Goal: Navigation & Orientation: Find specific page/section

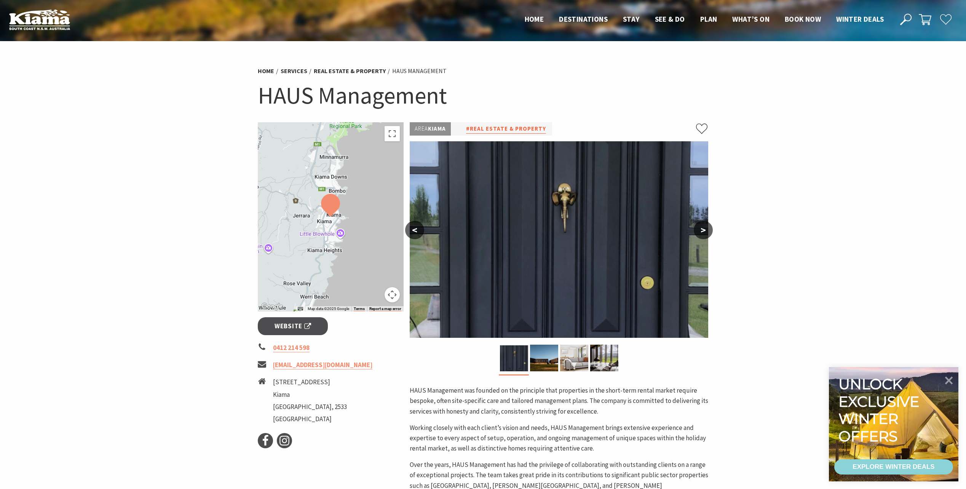
click at [497, 128] on link "#Real Estate & Property" at bounding box center [506, 129] width 80 height 10
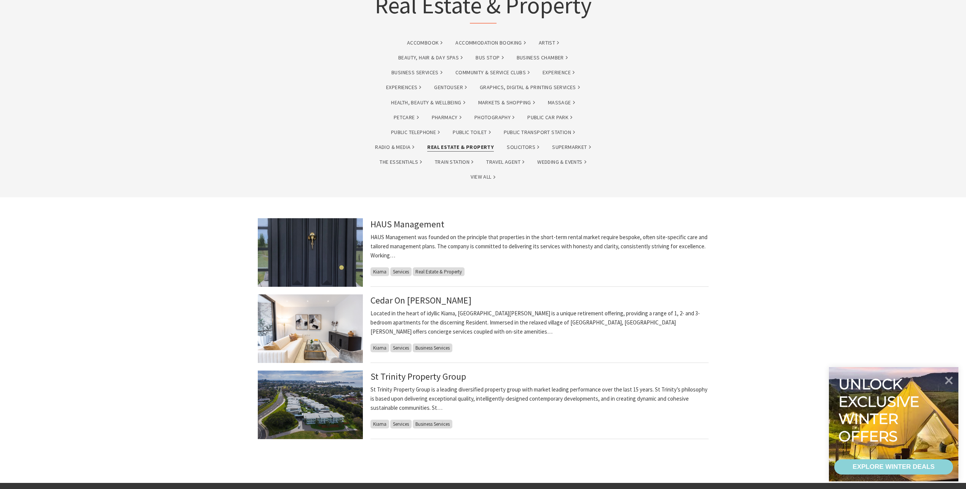
scroll to position [76, 0]
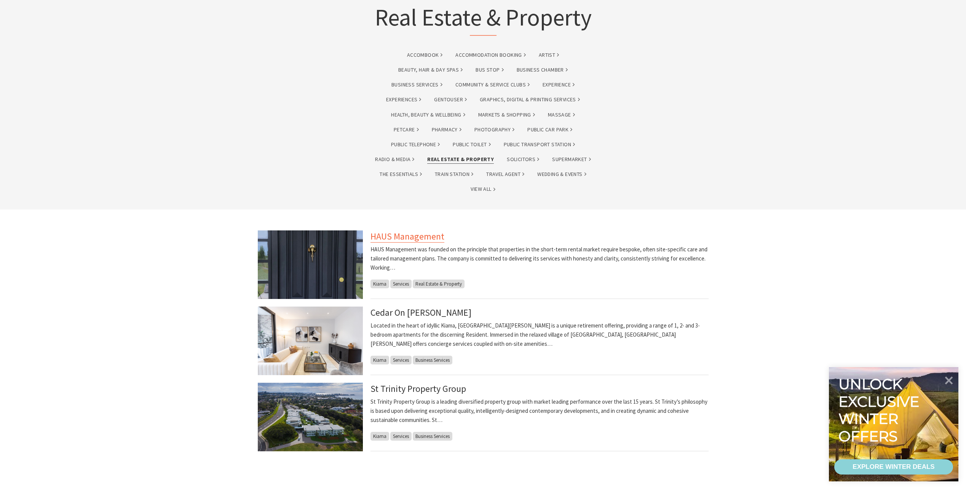
click at [422, 237] on link "HAUS Management" at bounding box center [408, 236] width 74 height 12
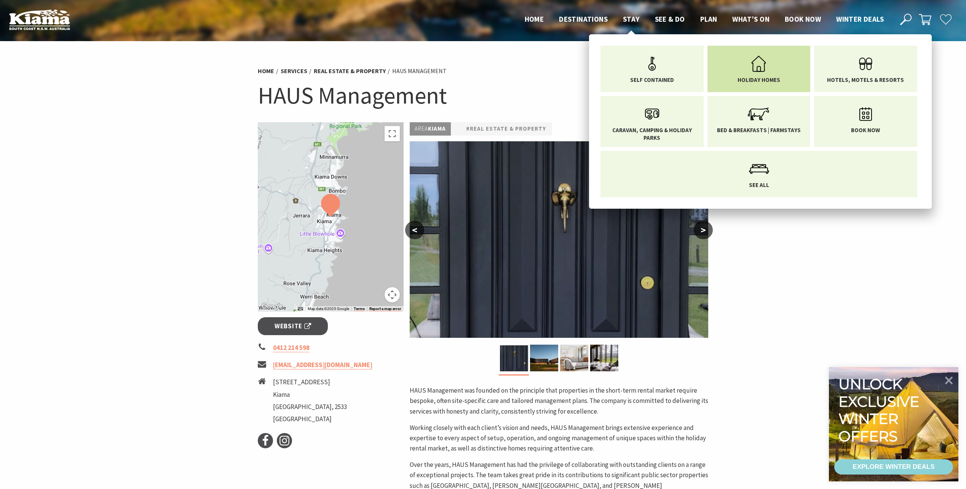
click at [767, 66] on icon "Main Menu" at bounding box center [759, 63] width 25 height 25
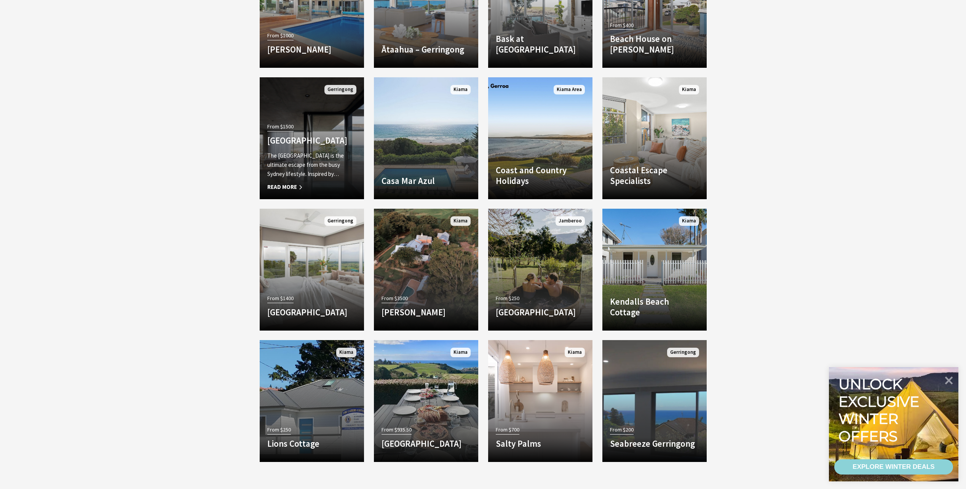
scroll to position [914, 0]
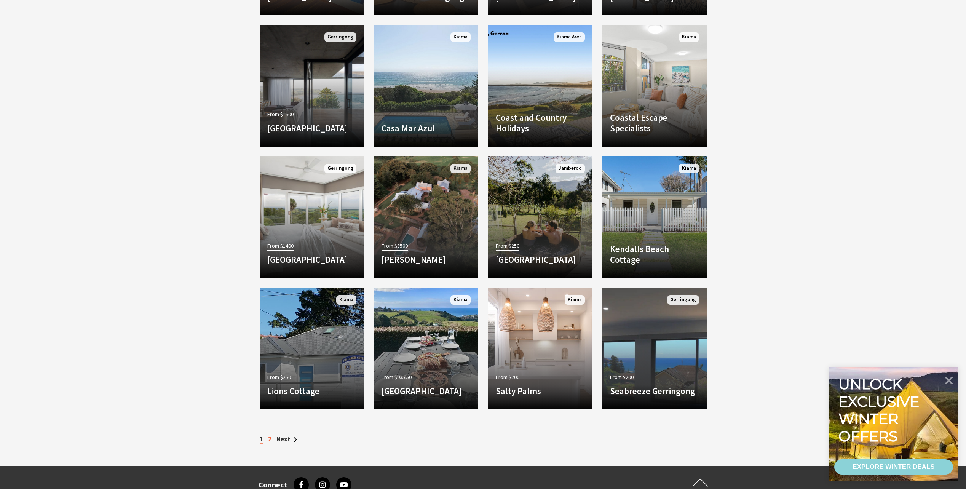
click at [270, 441] on link "2" at bounding box center [269, 439] width 3 height 8
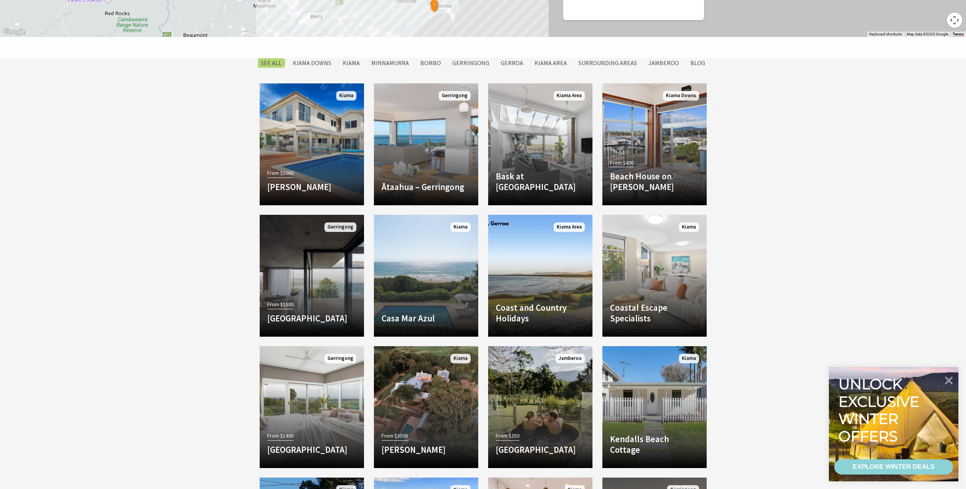
scroll to position [724, 0]
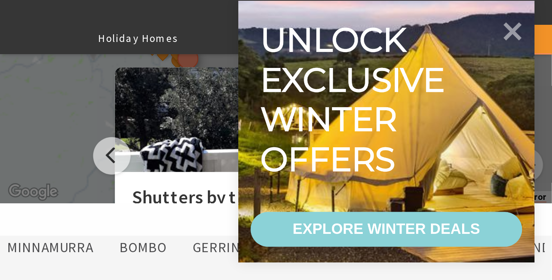
scroll to position [359, 0]
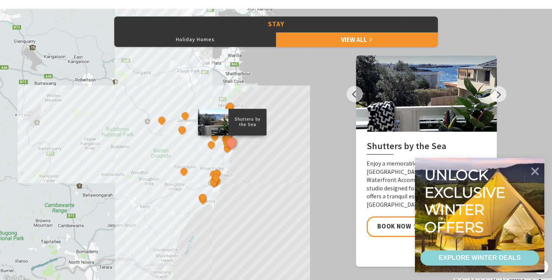
click at [289, 117] on div "Shutters by the Sea The Sebel Kiama Seaside Escape 1 Kiama Coast Holiday Parks …" at bounding box center [276, 146] width 552 height 274
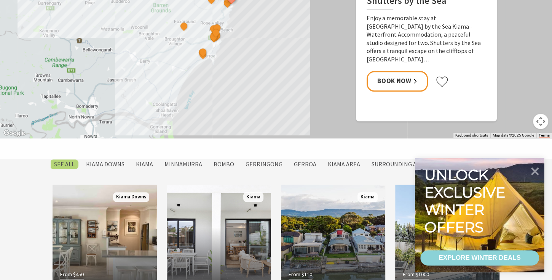
scroll to position [511, 0]
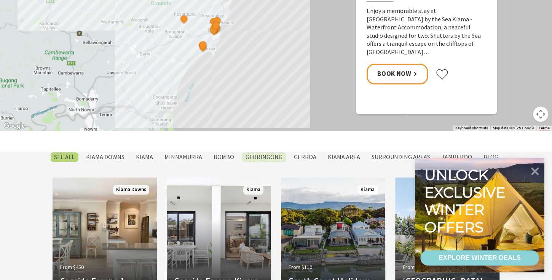
click at [257, 156] on label "Gerringong" at bounding box center [264, 157] width 45 height 10
click at [0, 0] on input "Gerringong" at bounding box center [0, 0] width 0 height 0
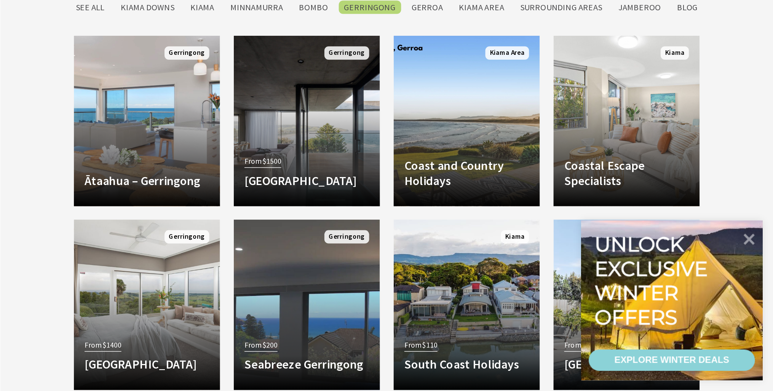
scroll to position [663, 0]
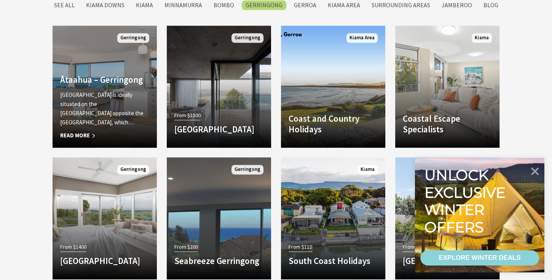
click at [119, 112] on p "ĀTAAHUA is ideally situated on the Gerringong headland opposite the Boat Harbou…" at bounding box center [104, 108] width 89 height 37
click at [86, 134] on span "Read More" at bounding box center [104, 135] width 89 height 9
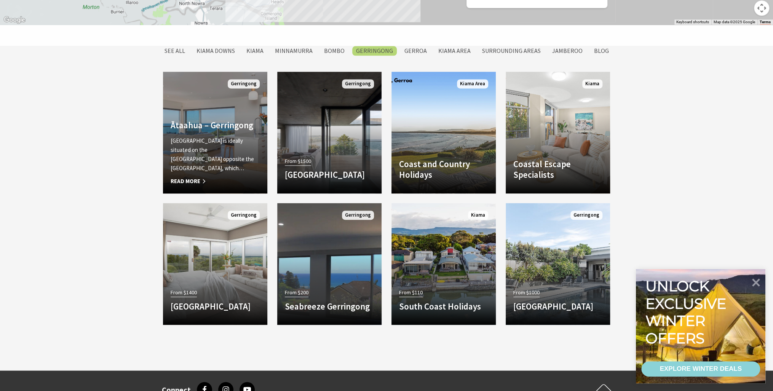
click at [205, 131] on h4 "Ātaahua – Gerringong" at bounding box center [215, 125] width 89 height 11
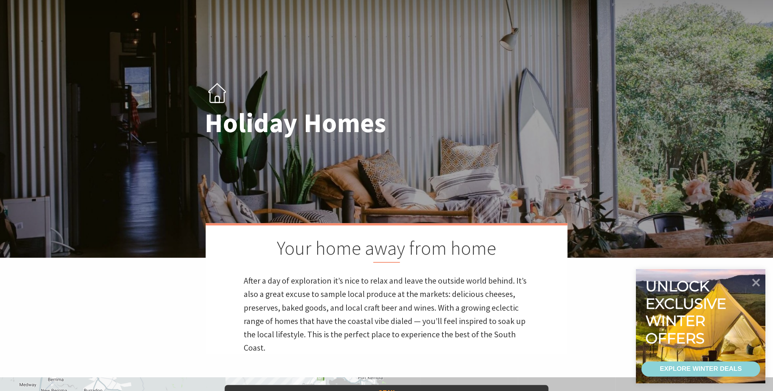
scroll to position [0, 0]
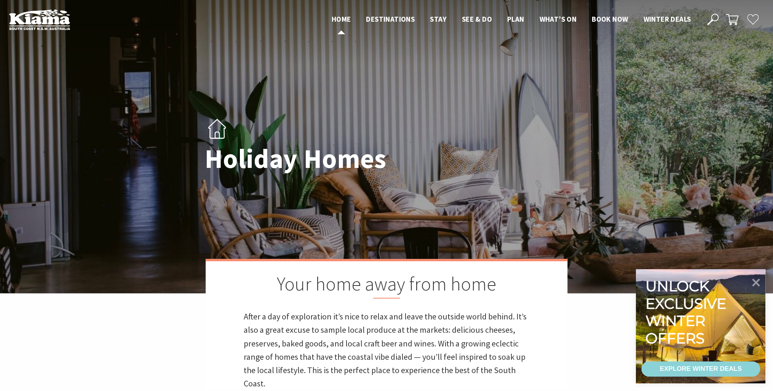
click at [337, 18] on span "Home" at bounding box center [341, 18] width 19 height 9
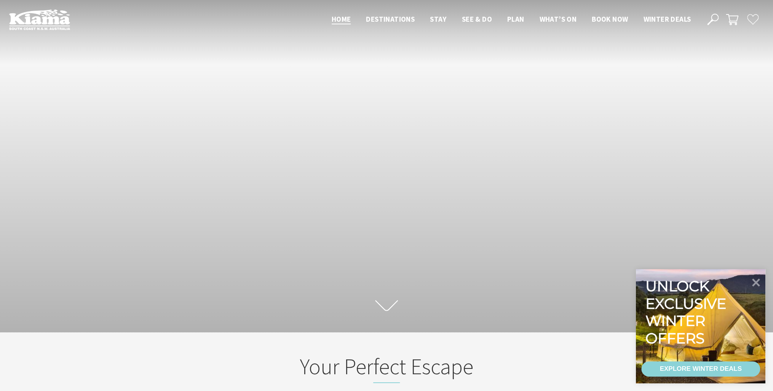
scroll to position [134, 777]
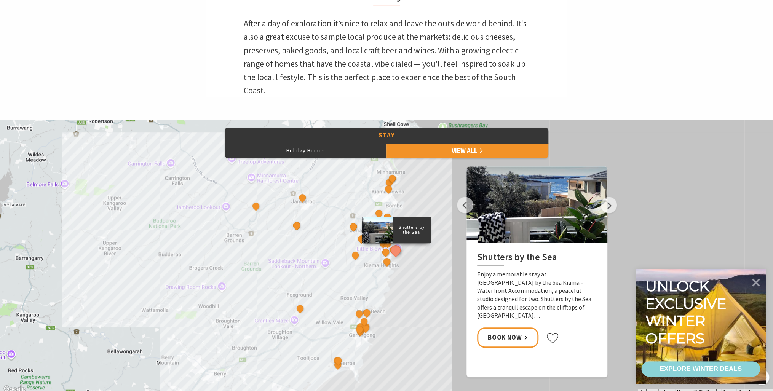
scroll to position [289, 0]
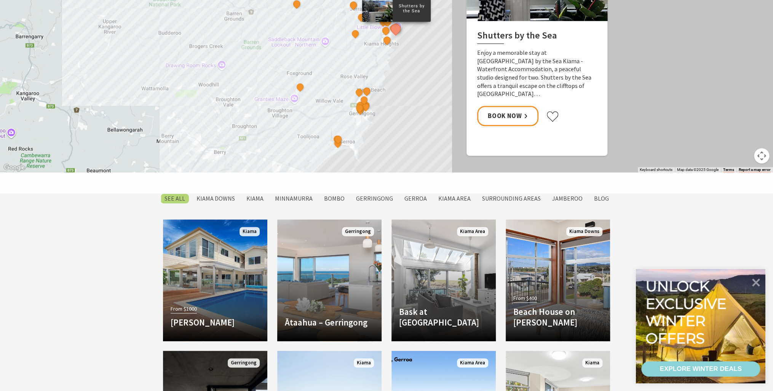
scroll to position [396, 0]
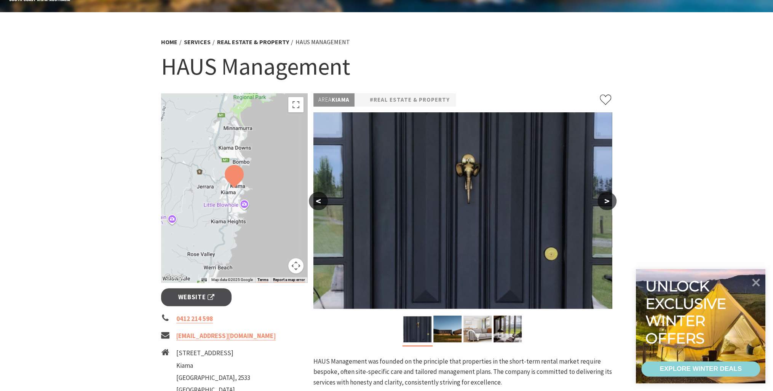
scroll to position [122, 0]
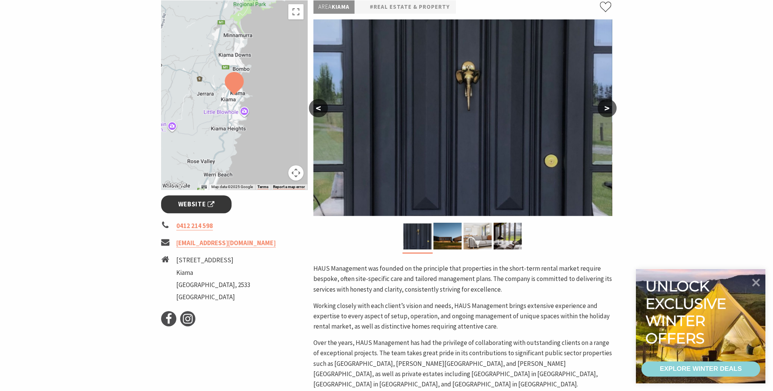
click at [200, 204] on span "Website" at bounding box center [196, 204] width 37 height 10
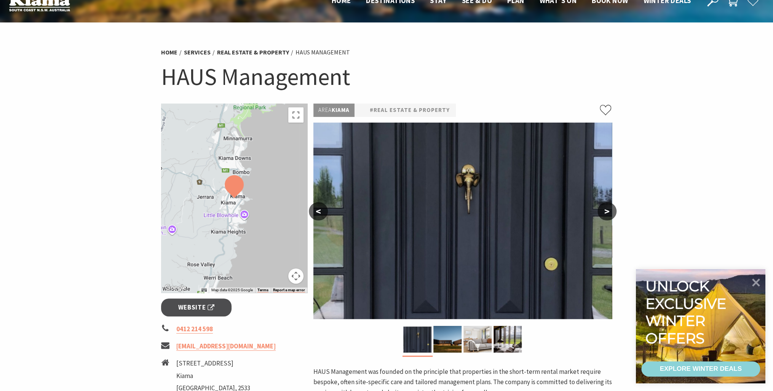
scroll to position [0, 0]
